Goal: Task Accomplishment & Management: Use online tool/utility

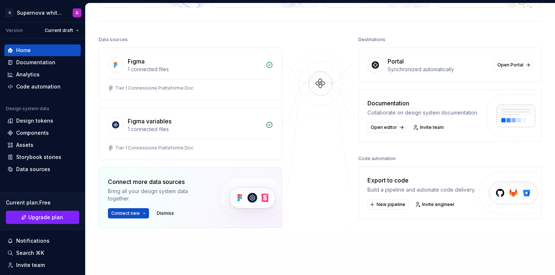
scroll to position [71, 0]
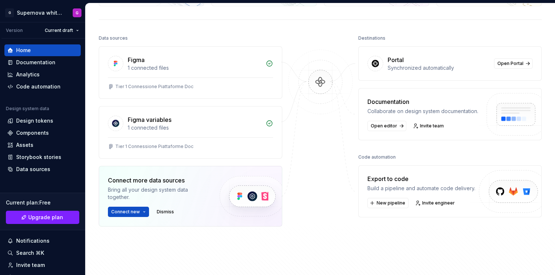
click at [312, 212] on div at bounding box center [320, 148] width 73 height 230
click at [388, 66] on div "Synchronized automatically" at bounding box center [439, 67] width 102 height 7
click at [511, 60] on link "Open Portal" at bounding box center [513, 63] width 39 height 10
click at [391, 129] on link "Open editor" at bounding box center [387, 126] width 39 height 10
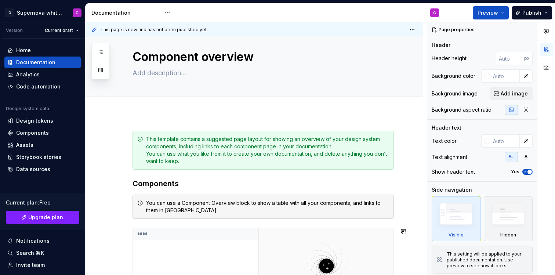
scroll to position [15, 0]
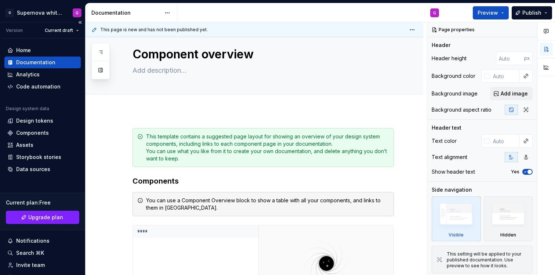
type textarea "*"
click at [30, 7] on html "G Supernova white label G Version Current draft Home Documentation Analytics Co…" at bounding box center [277, 137] width 555 height 275
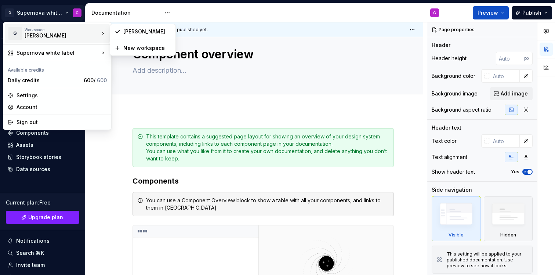
click at [33, 37] on div "Giulia" at bounding box center [56, 35] width 62 height 7
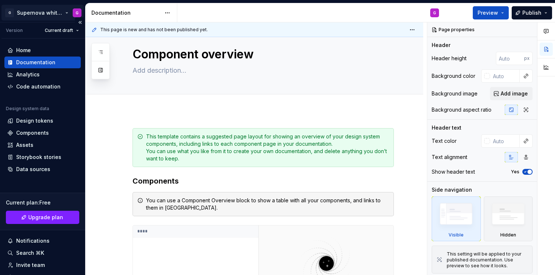
click at [46, 18] on html "G Supernova white label G Version Current draft Home Documentation Analytics Co…" at bounding box center [277, 137] width 555 height 275
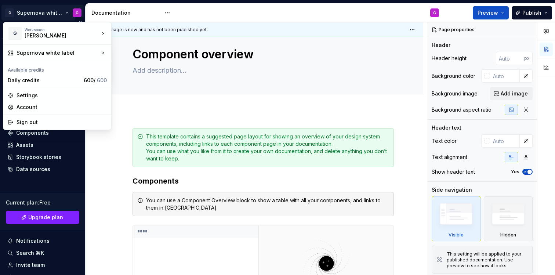
click at [49, 14] on html "G Supernova white label G Version Current draft Home Documentation Analytics Co…" at bounding box center [277, 137] width 555 height 275
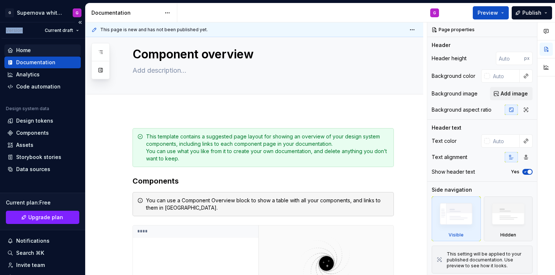
click at [32, 48] on div "Home" at bounding box center [42, 50] width 70 height 7
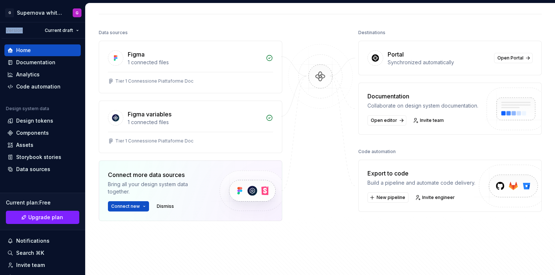
scroll to position [79, 0]
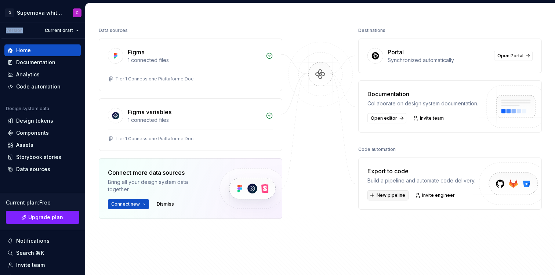
click at [383, 193] on span "New pipeline" at bounding box center [391, 195] width 29 height 6
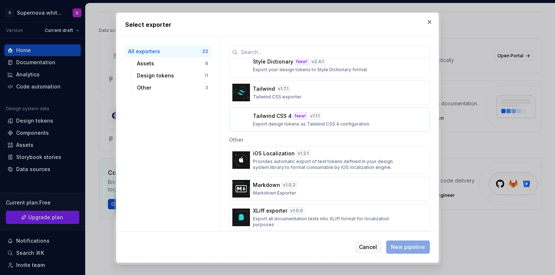
scroll to position [478, 0]
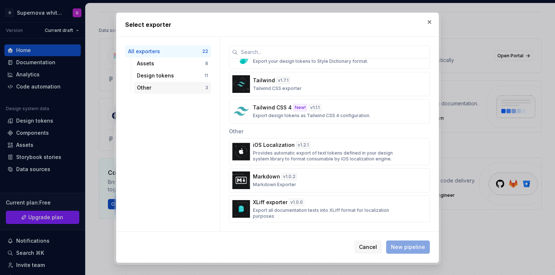
click at [168, 87] on div "Other" at bounding box center [171, 87] width 68 height 7
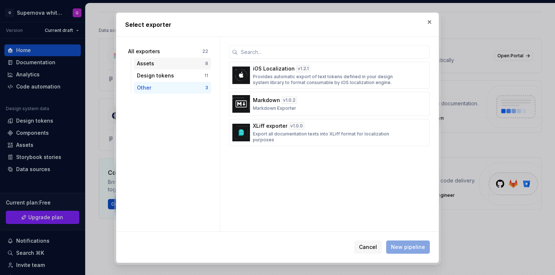
click at [164, 65] on div "Assets" at bounding box center [171, 63] width 68 height 7
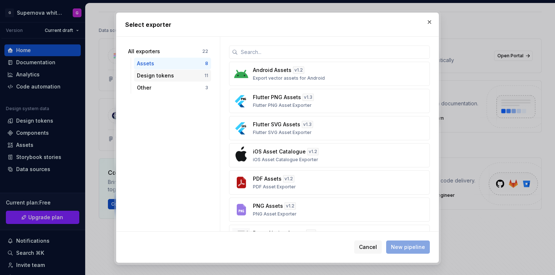
click at [163, 70] on div "Design tokens 11" at bounding box center [172, 76] width 77 height 12
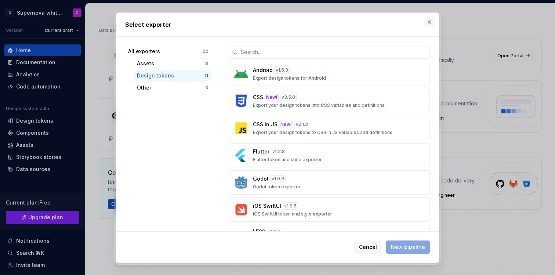
click at [432, 23] on button "button" at bounding box center [429, 22] width 10 height 10
